Goal: Transaction & Acquisition: Purchase product/service

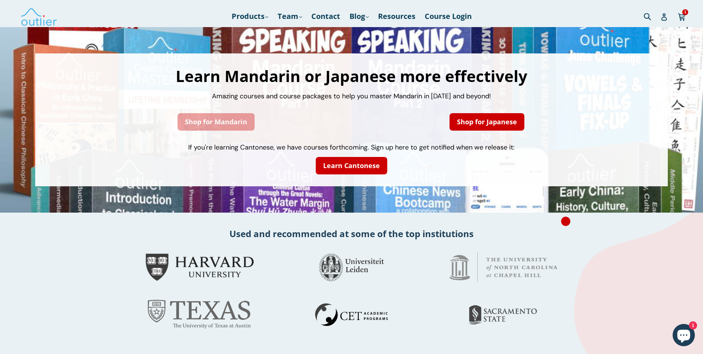
click at [239, 122] on link "Shop for Mandarin" at bounding box center [216, 121] width 77 height 17
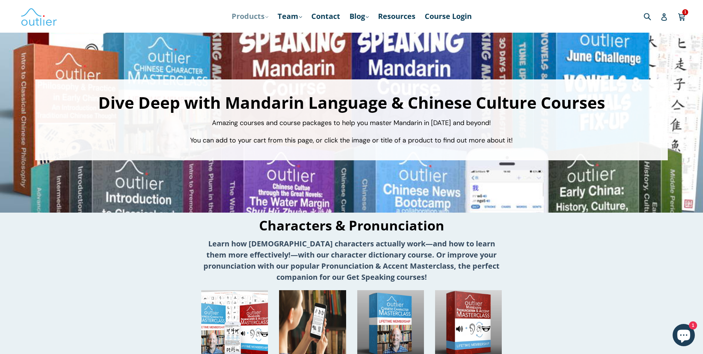
click at [247, 20] on link "Products .cls-1{fill:#231f20} expand" at bounding box center [250, 16] width 44 height 13
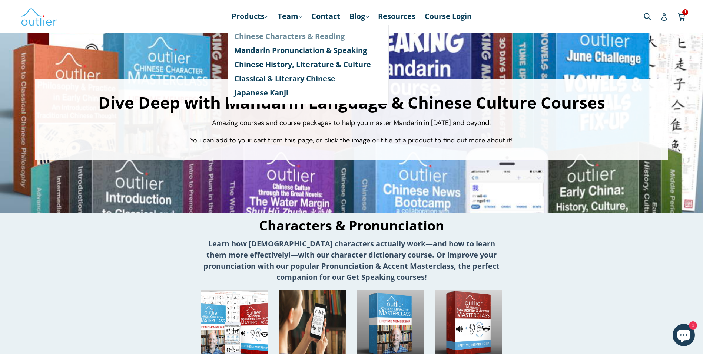
click at [251, 34] on link "Chinese Characters & Reading" at bounding box center [308, 36] width 148 height 14
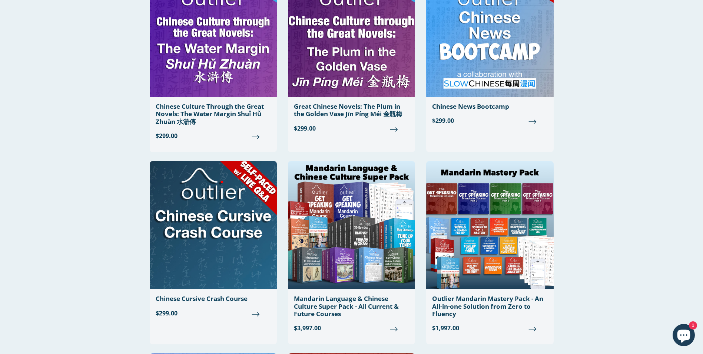
scroll to position [482, 0]
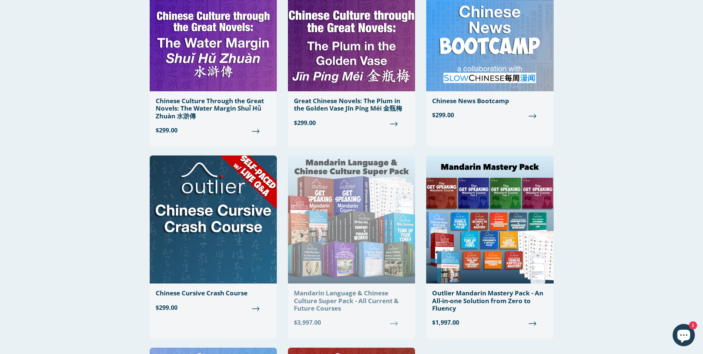
click at [389, 209] on img at bounding box center [351, 219] width 127 height 128
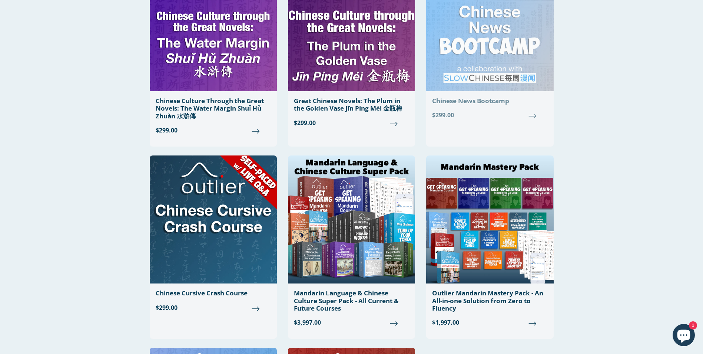
click at [529, 116] on span "$299.00" at bounding box center [489, 114] width 115 height 9
